Goal: Obtain resource: Download file/media

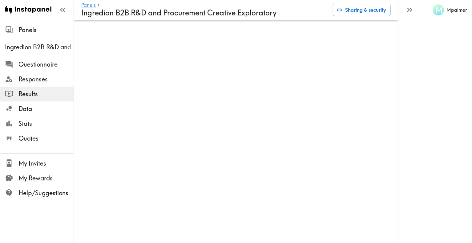
click at [33, 93] on span "Results" at bounding box center [45, 94] width 55 height 9
click at [27, 93] on span "Results" at bounding box center [45, 94] width 55 height 9
click at [26, 94] on span "Results" at bounding box center [45, 94] width 55 height 9
click at [24, 94] on span "Results" at bounding box center [45, 94] width 55 height 9
click at [33, 93] on span "Results" at bounding box center [45, 94] width 55 height 9
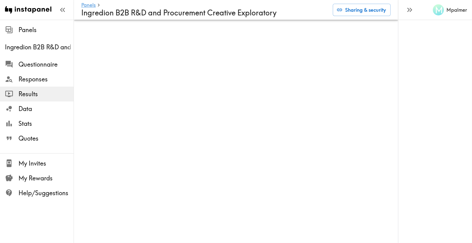
click at [34, 96] on span "Results" at bounding box center [45, 94] width 55 height 9
click at [24, 110] on span "Data" at bounding box center [45, 108] width 55 height 9
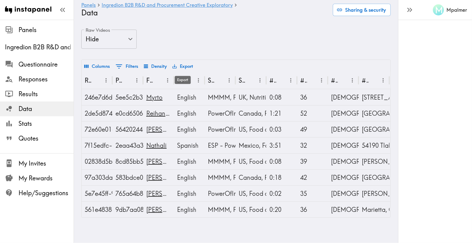
click at [178, 67] on button "Export" at bounding box center [183, 66] width 24 height 10
click at [189, 91] on li "Download as Excel" at bounding box center [202, 92] width 62 height 12
click at [25, 94] on span "Results" at bounding box center [45, 94] width 55 height 9
